Goal: Task Accomplishment & Management: Manage account settings

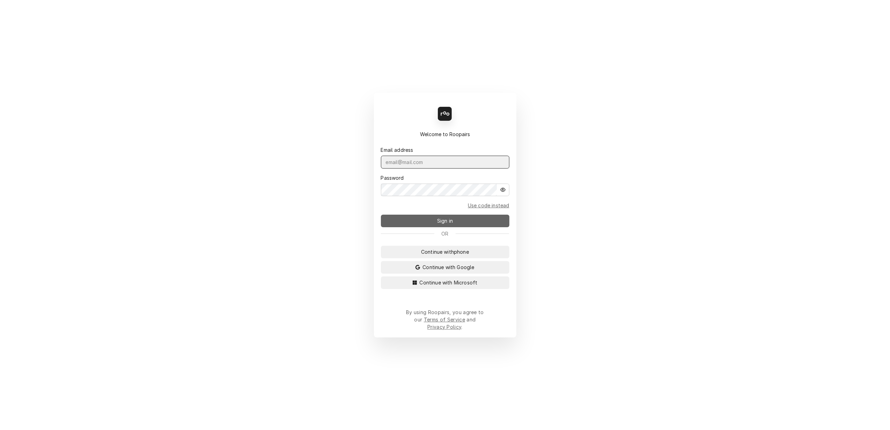
type input "[PERSON_NAME][EMAIL_ADDRESS][DOMAIN_NAME]"
click at [439, 224] on span "Sign in" at bounding box center [445, 220] width 19 height 7
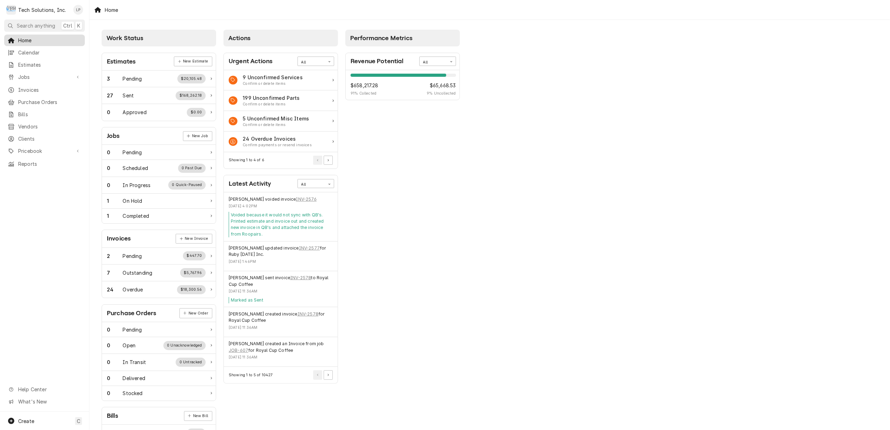
click at [21, 40] on span "Home" at bounding box center [49, 40] width 63 height 7
click at [22, 75] on span "Jobs" at bounding box center [44, 76] width 53 height 7
click at [22, 86] on span "Jobs" at bounding box center [49, 89] width 63 height 7
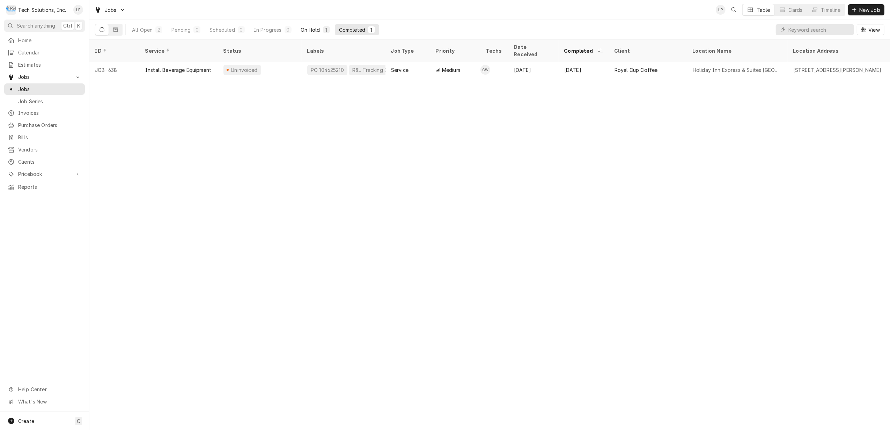
click at [312, 29] on div "On Hold" at bounding box center [311, 29] width 20 height 7
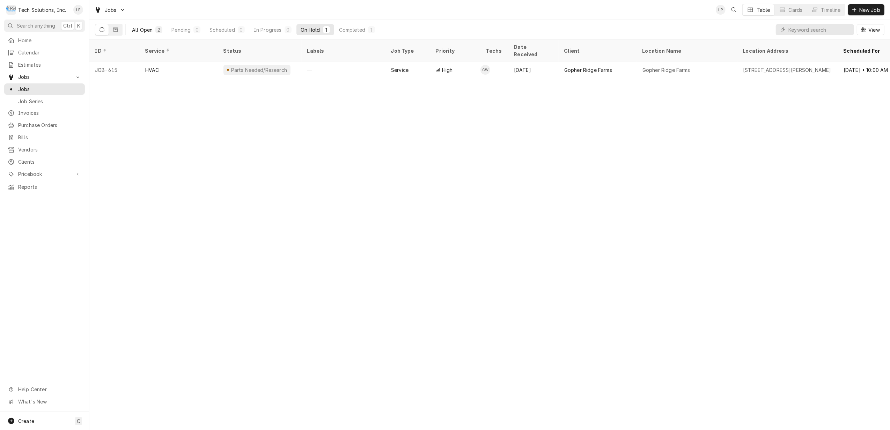
click at [146, 30] on div "All Open" at bounding box center [142, 29] width 21 height 7
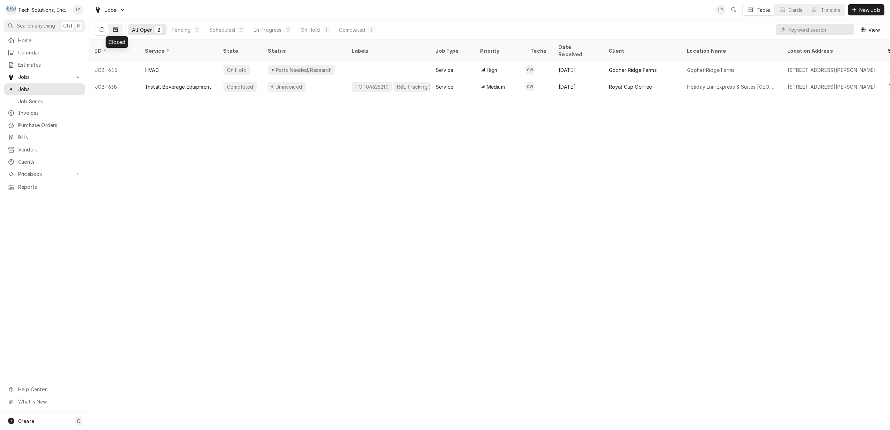
click at [114, 27] on icon "Dynamic Content Wrapper" at bounding box center [115, 29] width 5 height 5
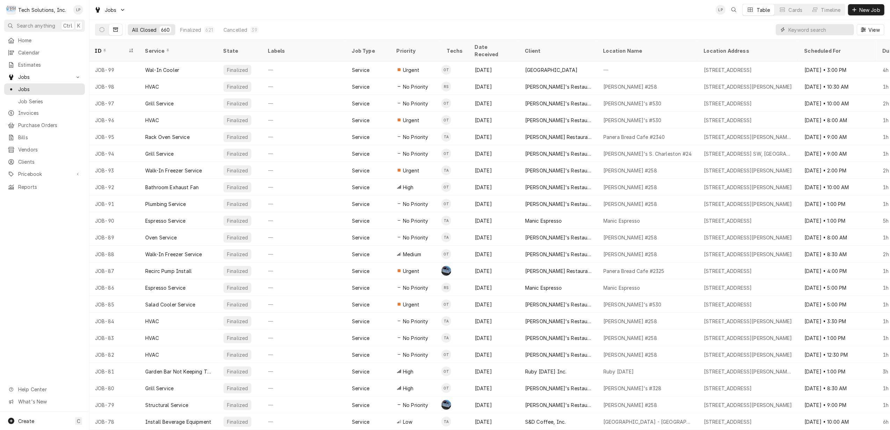
click at [809, 29] on input "Dynamic Content Wrapper" at bounding box center [820, 29] width 62 height 11
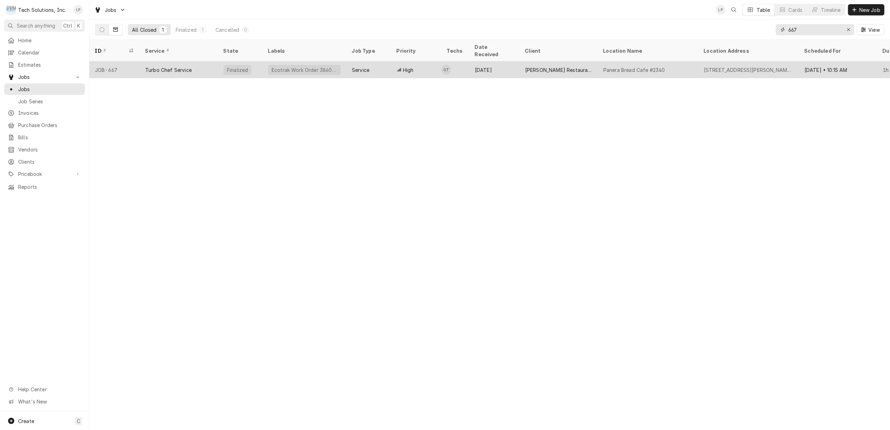
type input "667"
click at [198, 63] on div "Turbo Chef Service" at bounding box center [179, 69] width 78 height 17
